Goal: Information Seeking & Learning: Find specific fact

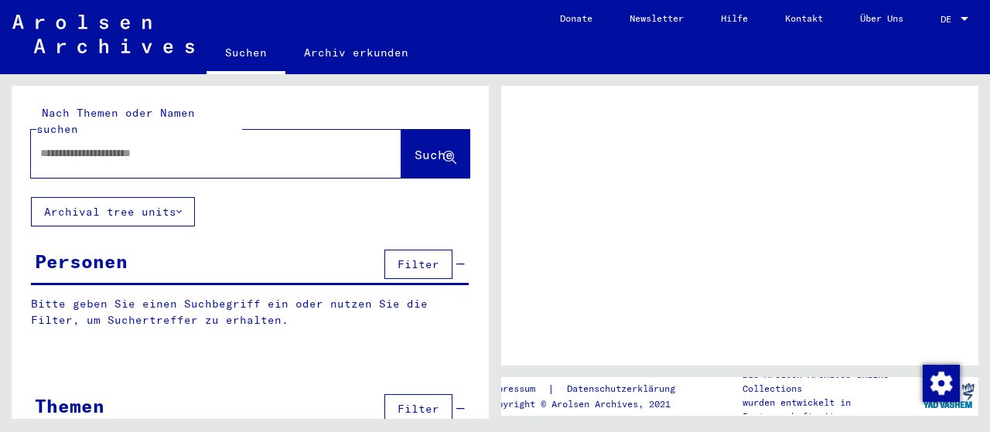
click at [168, 145] on input "text" at bounding box center [202, 153] width 324 height 16
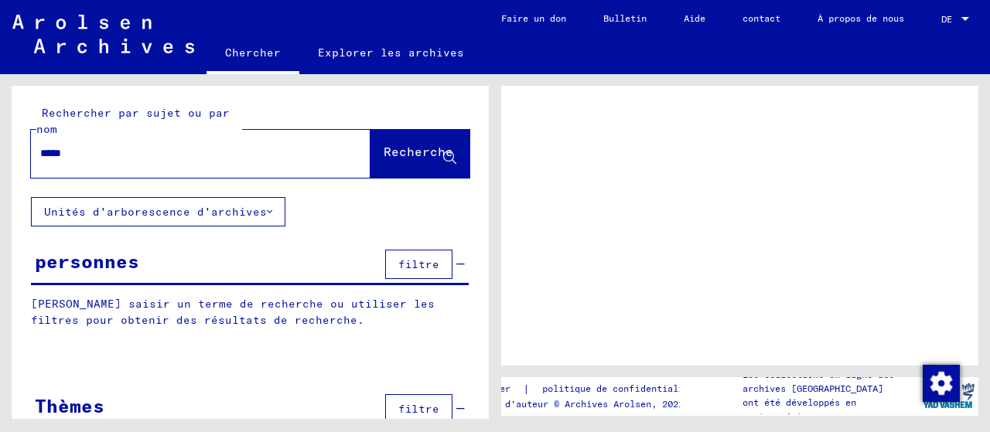
type input "*****"
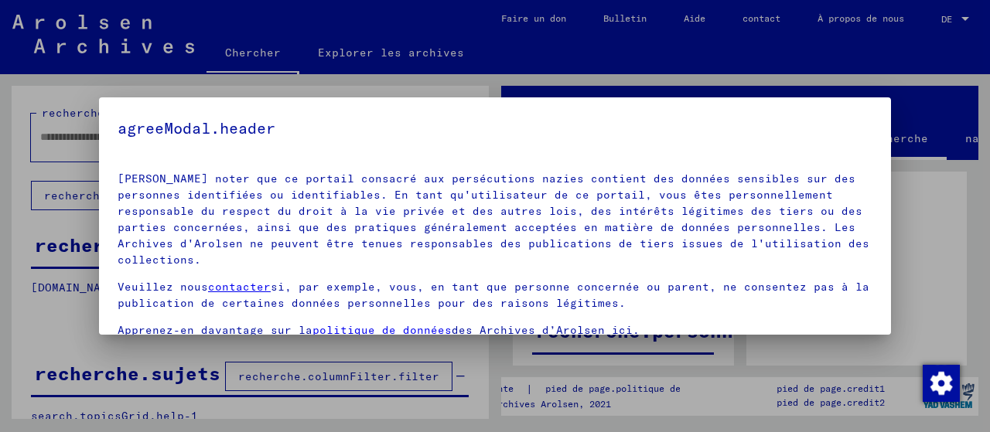
scroll to position [121, 0]
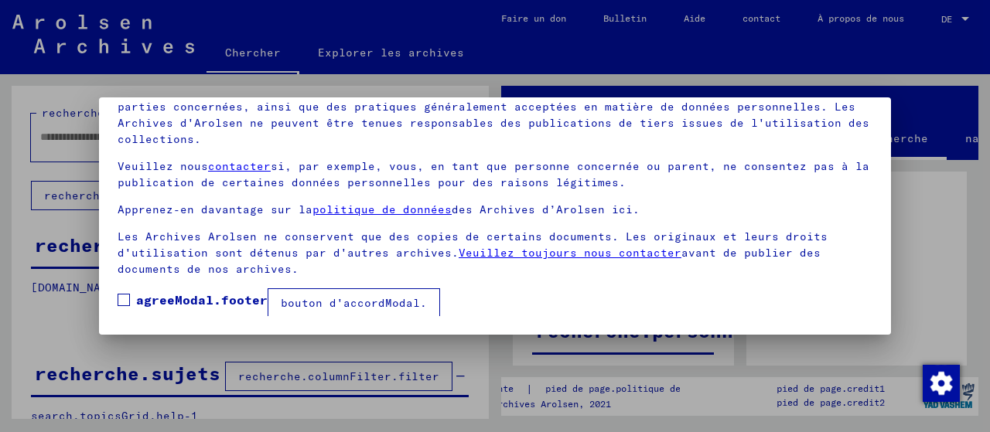
click at [122, 302] on span at bounding box center [124, 300] width 12 height 12
click at [322, 299] on font "bouton d'accordModal." at bounding box center [354, 303] width 146 height 14
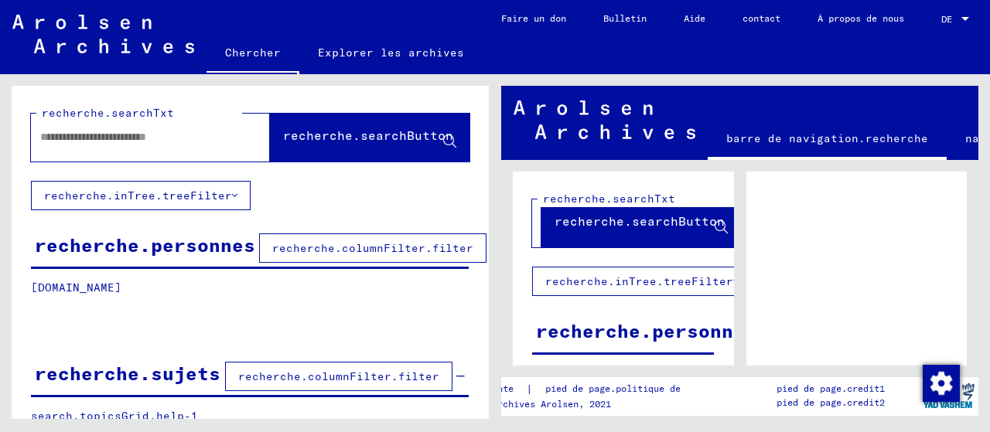
click at [182, 137] on input "text" at bounding box center [136, 137] width 192 height 16
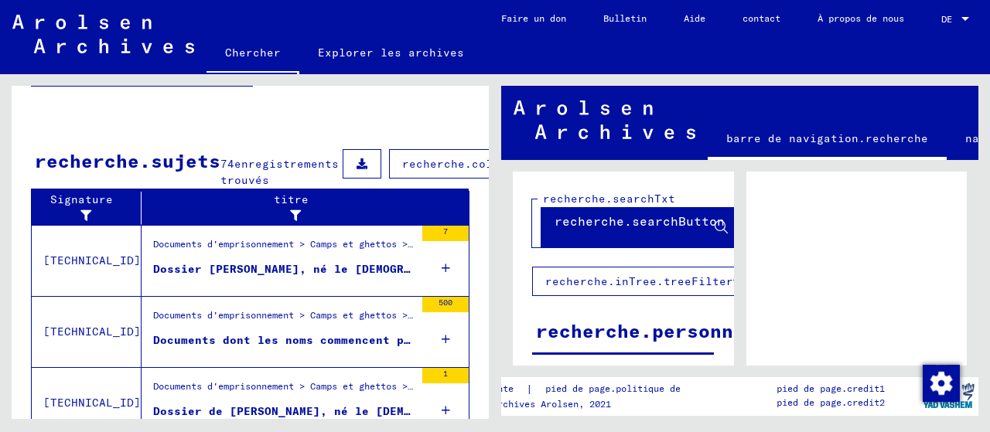
scroll to position [541, 0]
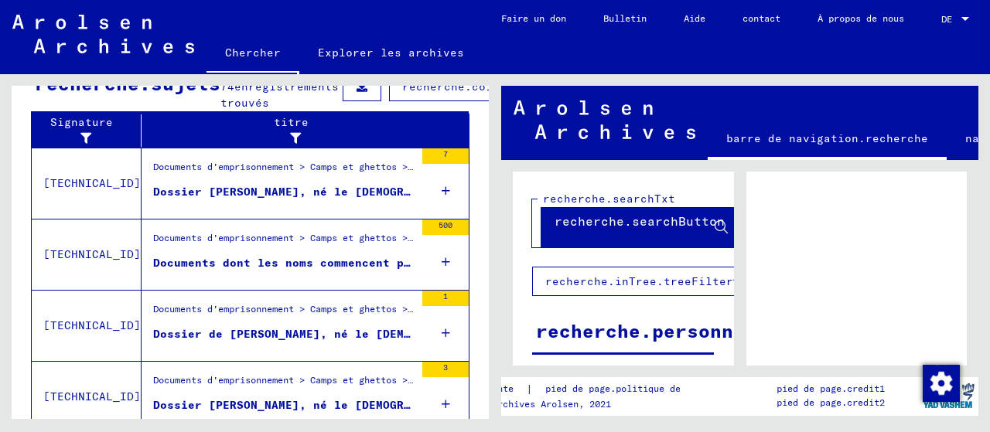
click at [441, 287] on icon at bounding box center [445, 262] width 9 height 54
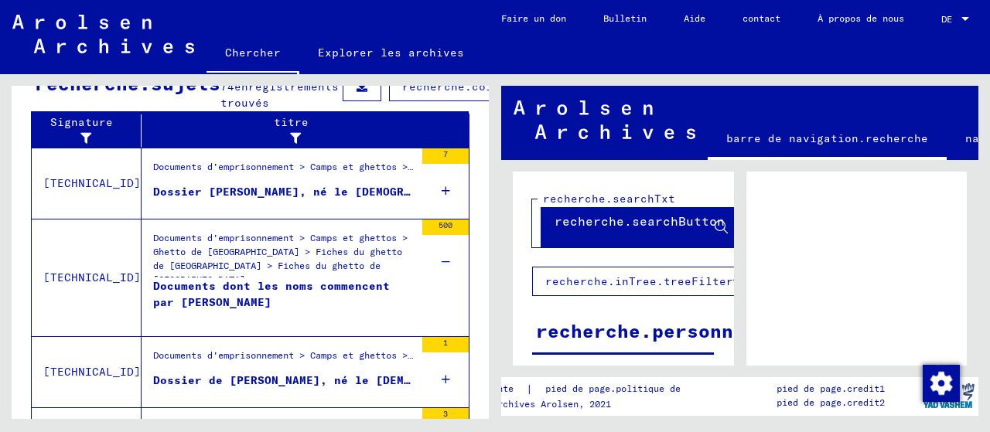
click at [441, 287] on icon at bounding box center [445, 262] width 9 height 54
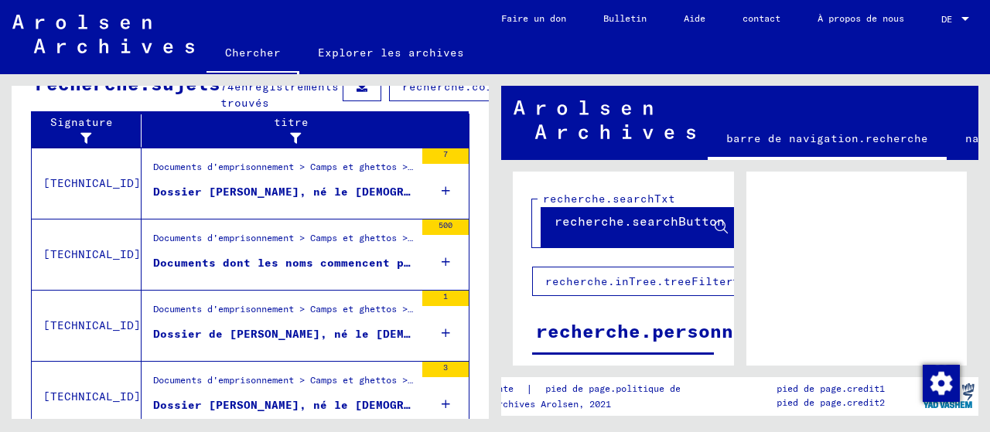
click at [441, 287] on icon at bounding box center [445, 262] width 9 height 54
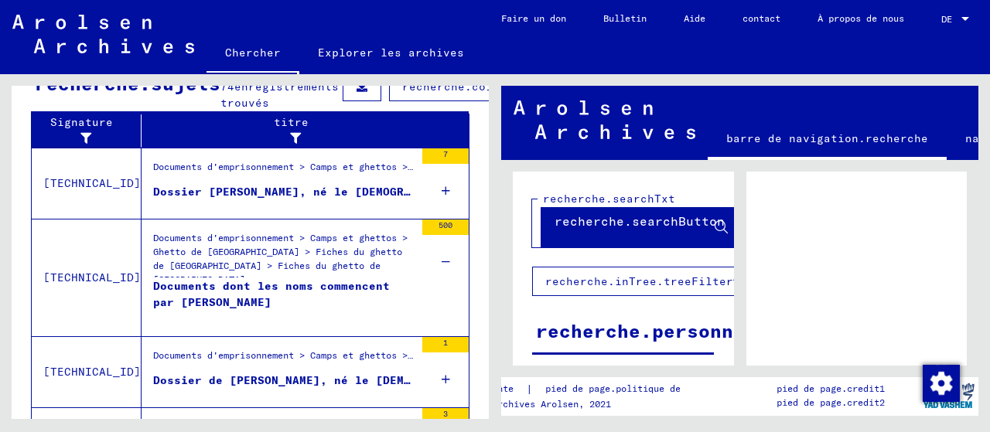
scroll to position [696, 0]
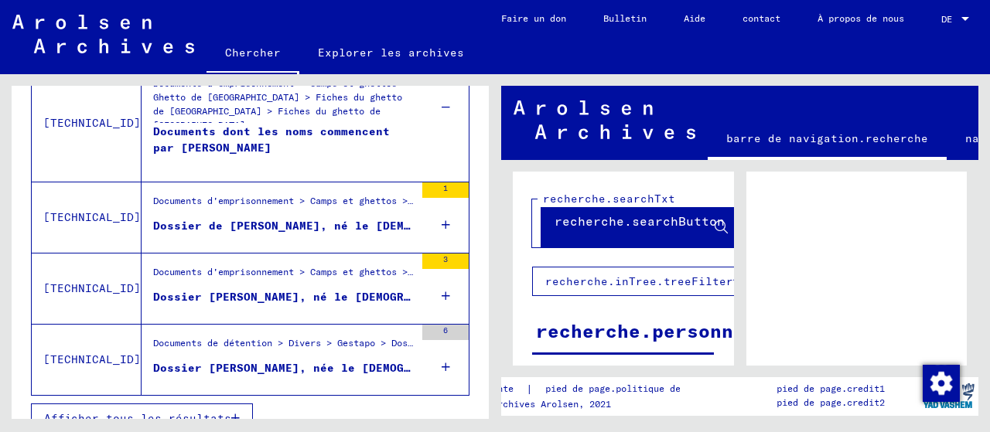
click at [441, 321] on icon at bounding box center [445, 296] width 9 height 54
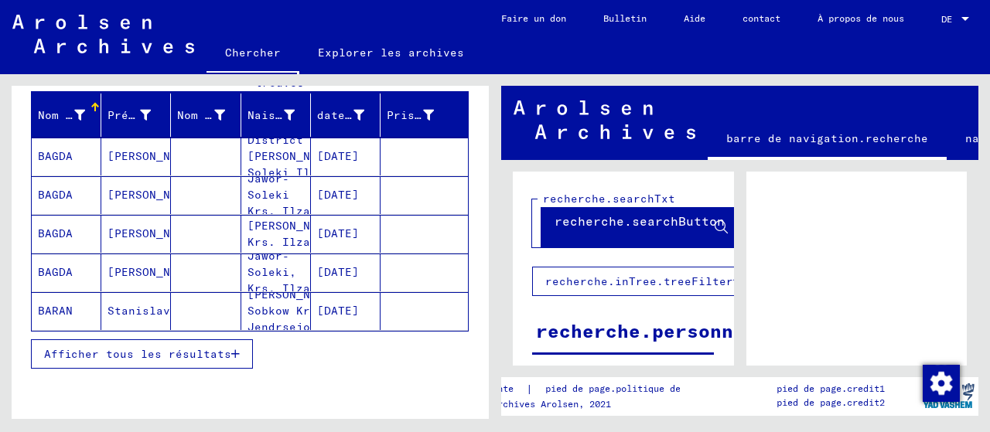
scroll to position [0, 0]
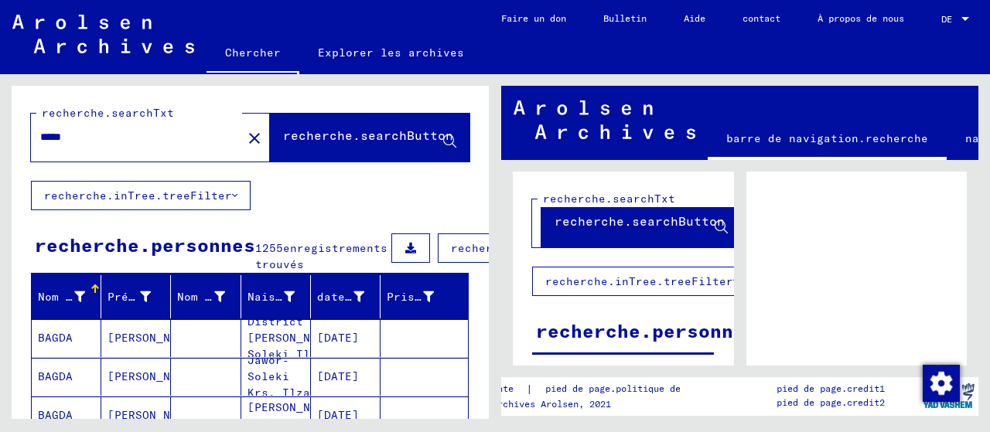
drag, startPoint x: 80, startPoint y: 137, endPoint x: 0, endPoint y: 127, distance: 81.0
click at [0, 127] on div "recherche.searchTxt ***** close recherche.searchButton recherche.inTree.treeFil…" at bounding box center [247, 246] width 495 height 345
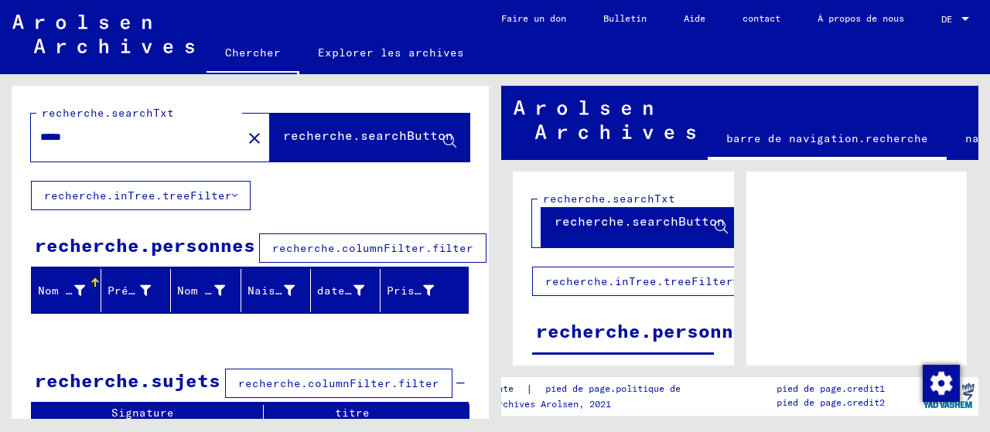
click at [66, 131] on input "*****" at bounding box center [136, 137] width 192 height 16
type input "*****"
click at [337, 143] on font "recherche.searchButton" at bounding box center [368, 135] width 170 height 15
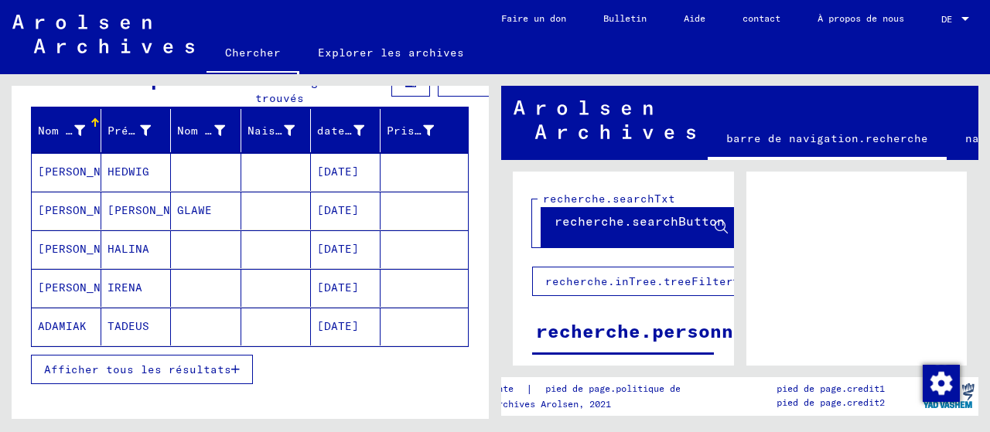
scroll to position [244, 0]
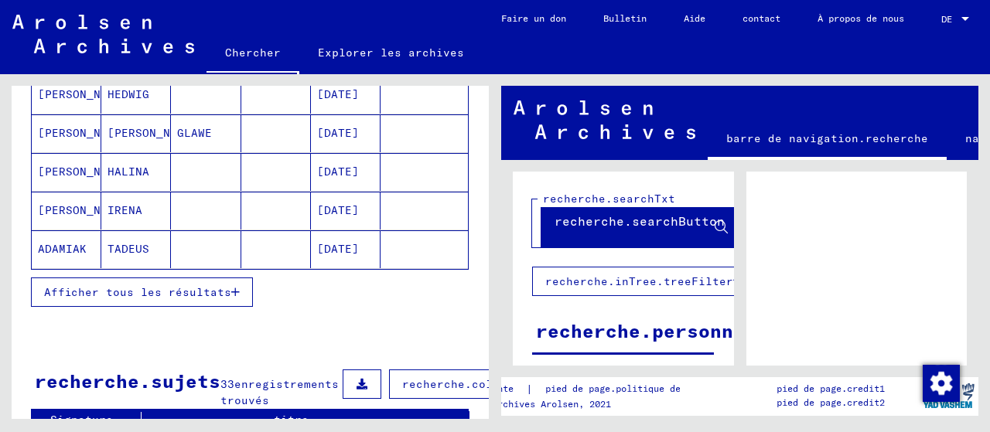
click at [231, 298] on icon "button" at bounding box center [235, 292] width 9 height 11
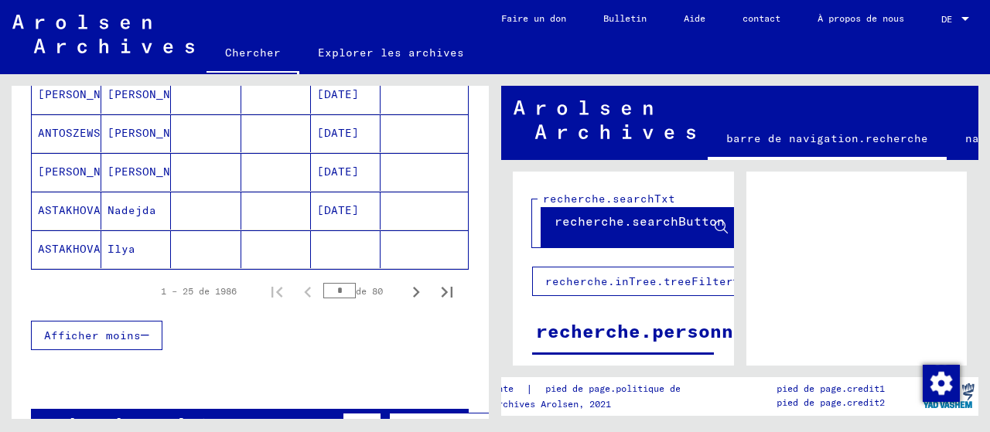
scroll to position [1094, 0]
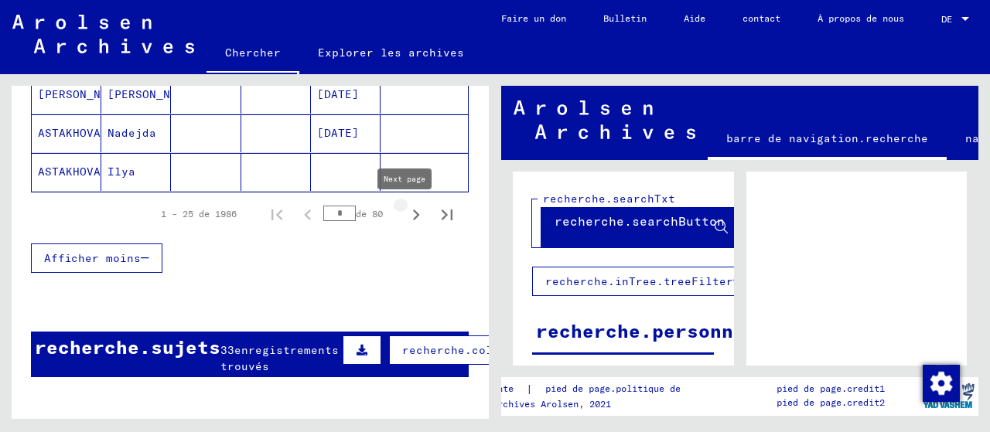
click at [413, 214] on icon "Page suivante" at bounding box center [416, 215] width 7 height 11
click at [405, 215] on icon "Page suivante" at bounding box center [416, 215] width 22 height 22
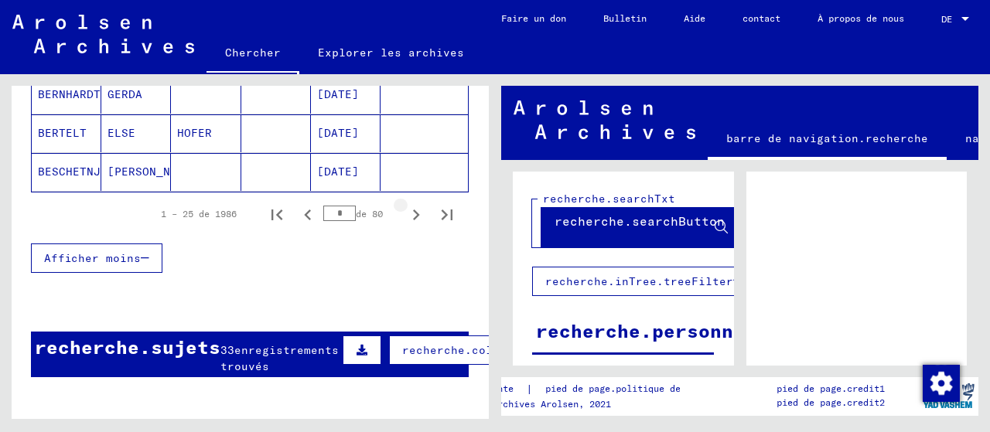
click at [405, 215] on icon "Page suivante" at bounding box center [416, 215] width 22 height 22
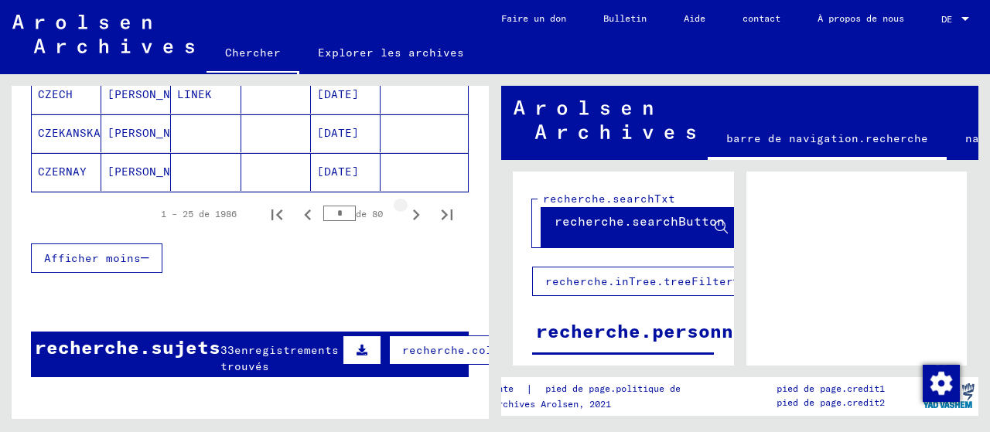
click at [405, 215] on icon "Page suivante" at bounding box center [416, 215] width 22 height 22
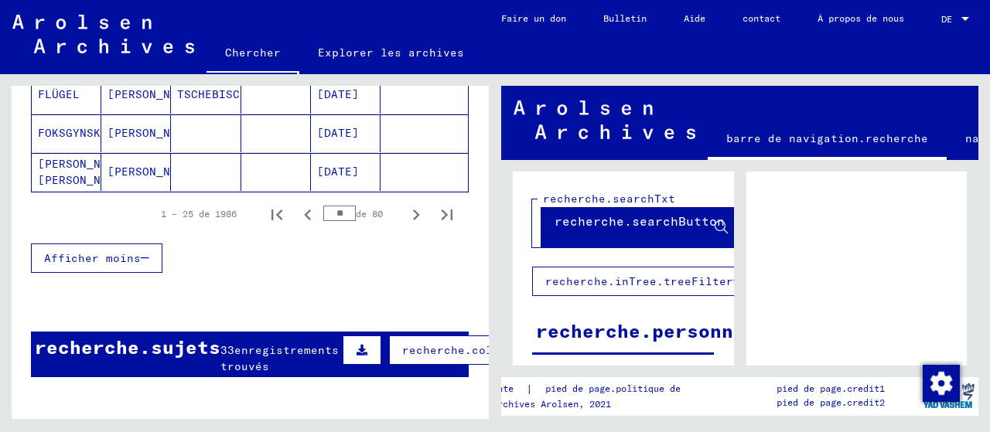
click at [405, 216] on icon "Page suivante" at bounding box center [416, 215] width 22 height 22
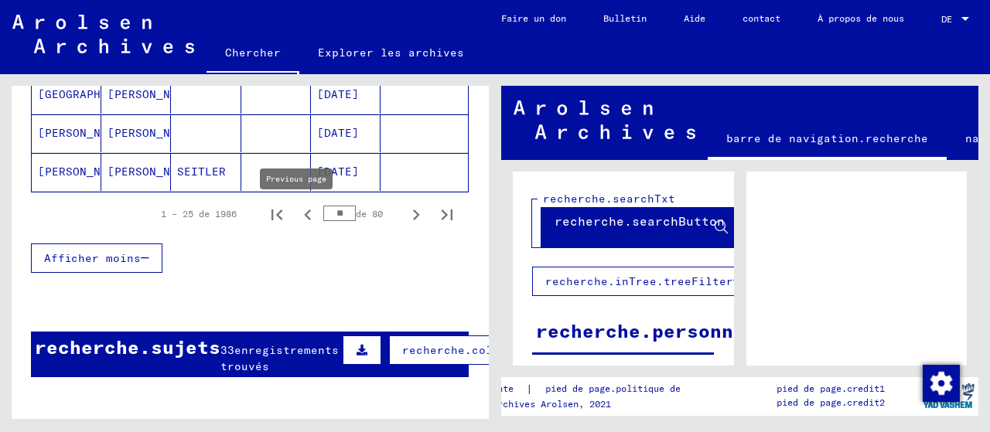
click at [297, 214] on icon "Page précédente" at bounding box center [308, 215] width 22 height 22
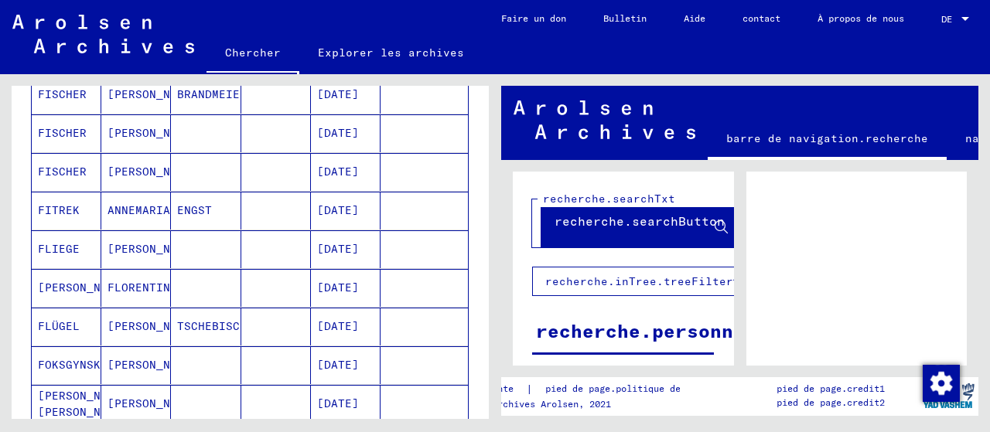
scroll to position [1017, 0]
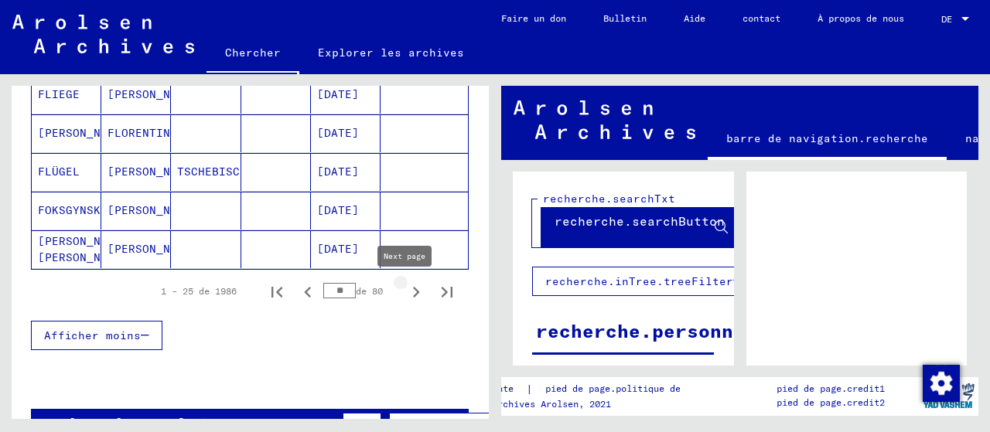
click at [406, 291] on icon "Page suivante" at bounding box center [416, 292] width 22 height 22
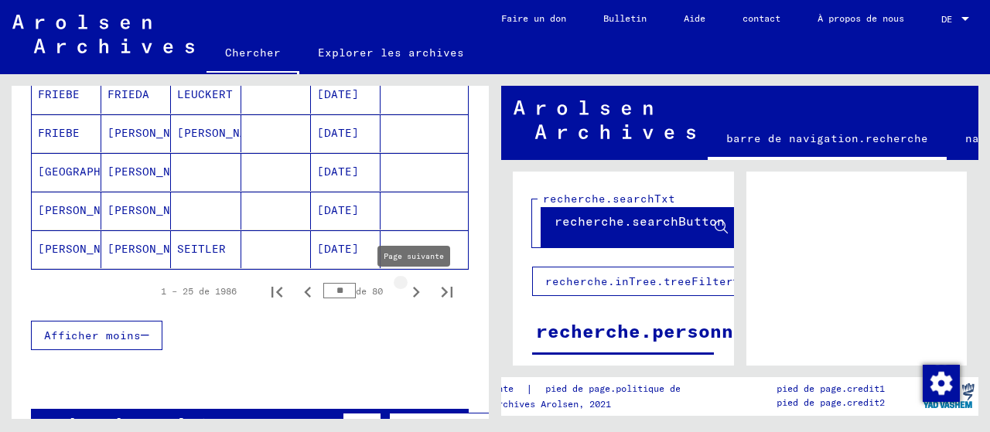
click at [413, 296] on icon "Page suivante" at bounding box center [416, 292] width 7 height 11
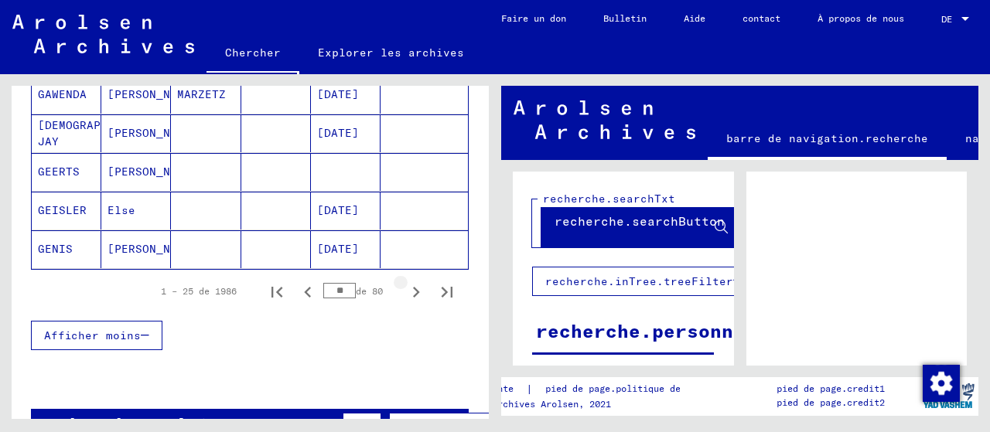
click at [413, 296] on icon "Page suivante" at bounding box center [416, 292] width 7 height 11
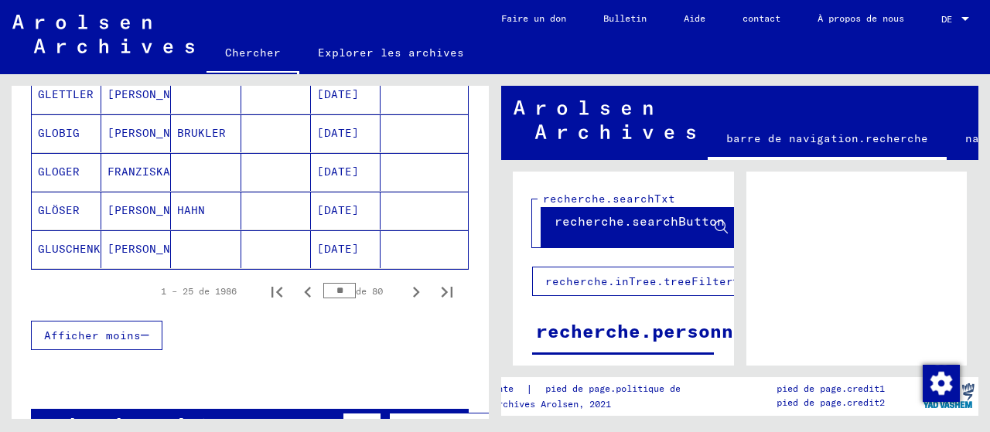
click at [405, 296] on icon "Page suivante" at bounding box center [416, 292] width 22 height 22
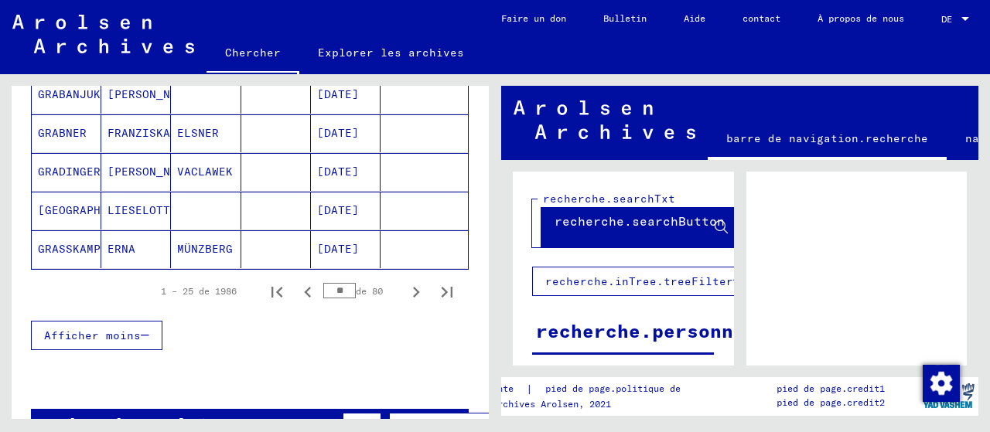
click at [405, 296] on icon "Page suivante" at bounding box center [416, 292] width 22 height 22
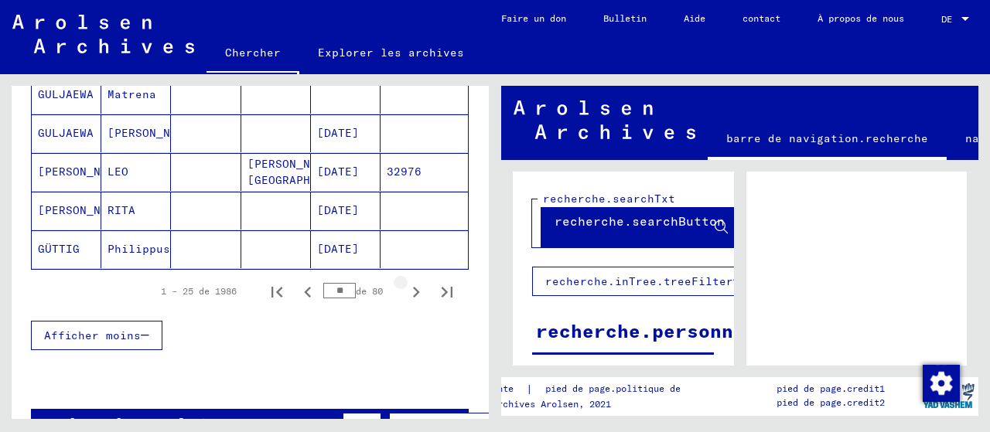
click at [405, 295] on icon "Page suivante" at bounding box center [416, 292] width 22 height 22
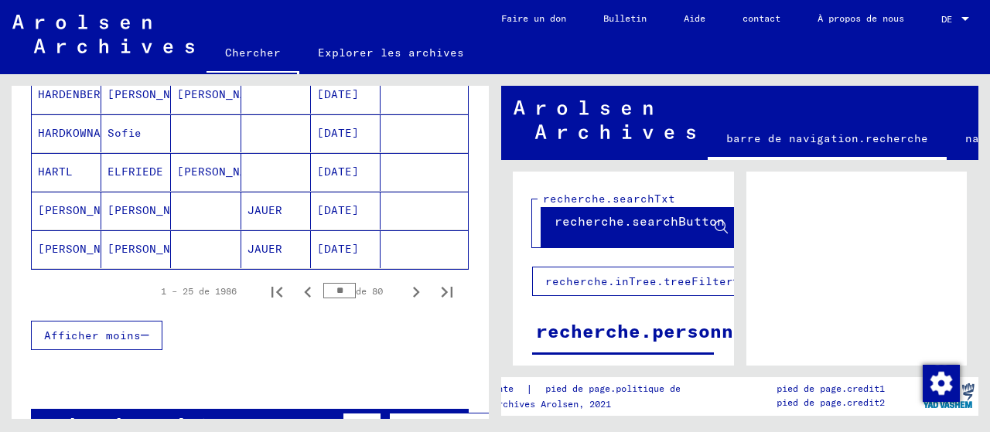
click at [413, 291] on icon "Page suivante" at bounding box center [416, 292] width 7 height 11
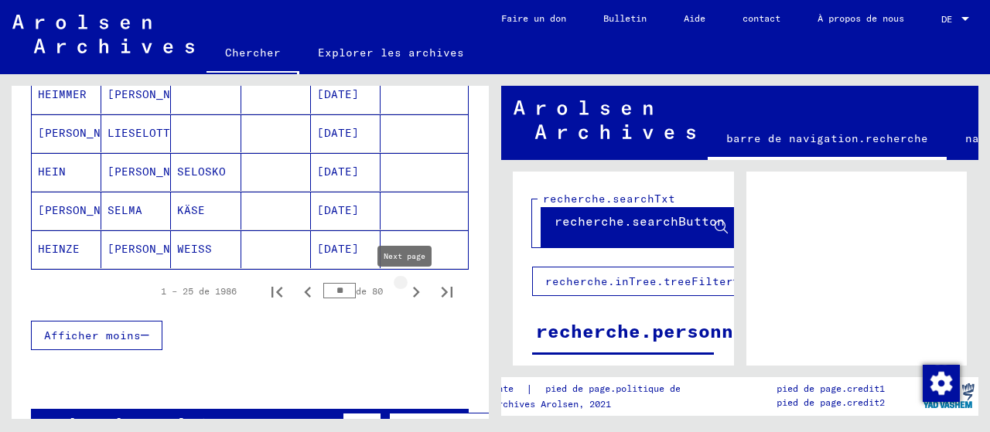
click at [405, 295] on icon "Page suivante" at bounding box center [416, 292] width 22 height 22
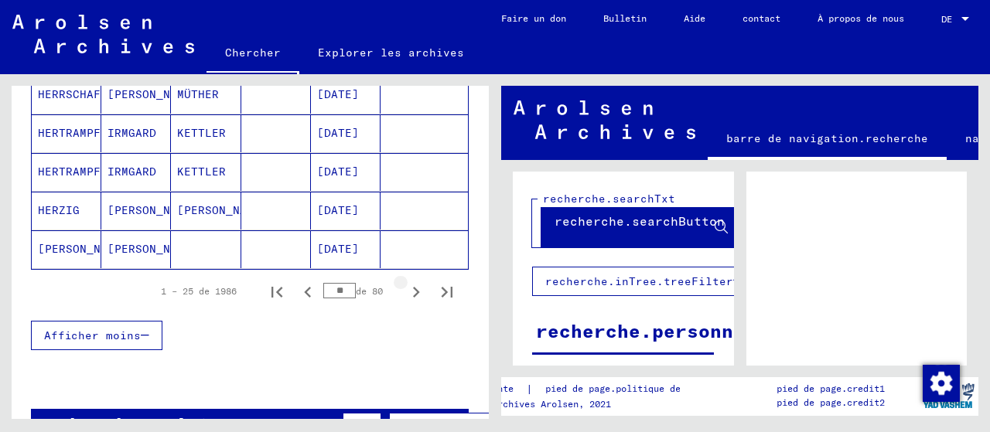
click at [405, 295] on icon "Page suivante" at bounding box center [416, 292] width 22 height 22
type input "**"
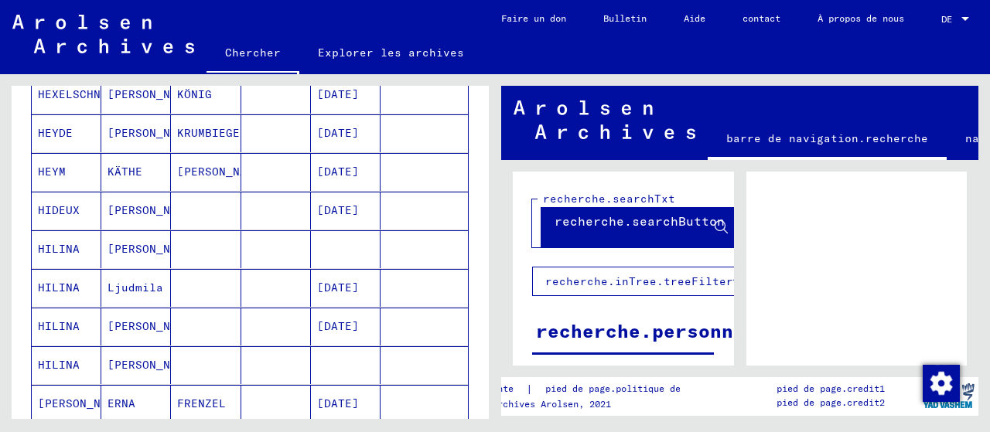
scroll to position [398, 0]
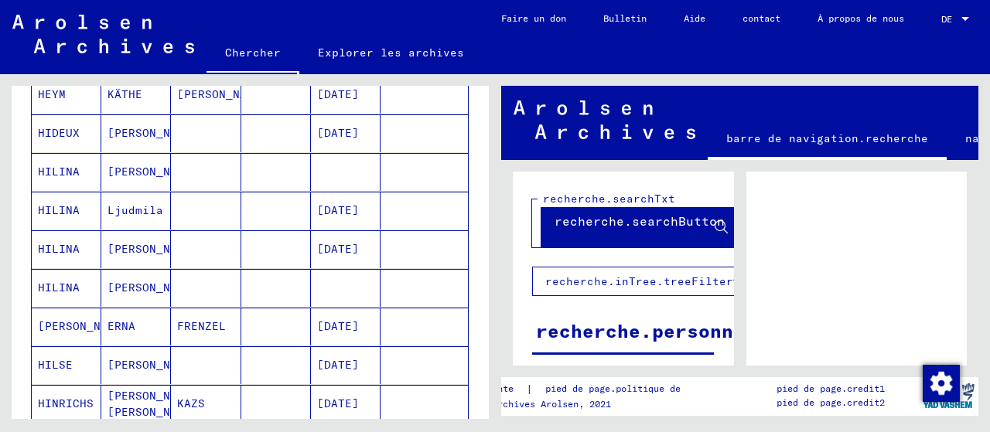
type input "*****"
